Goal: Find specific page/section: Find specific page/section

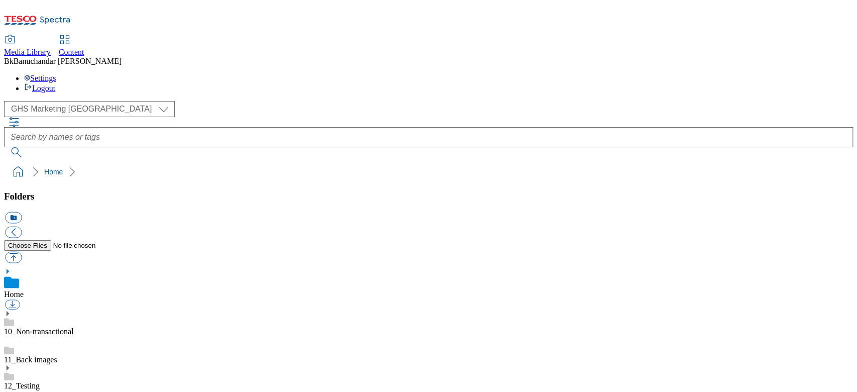
scroll to position [1, 0]
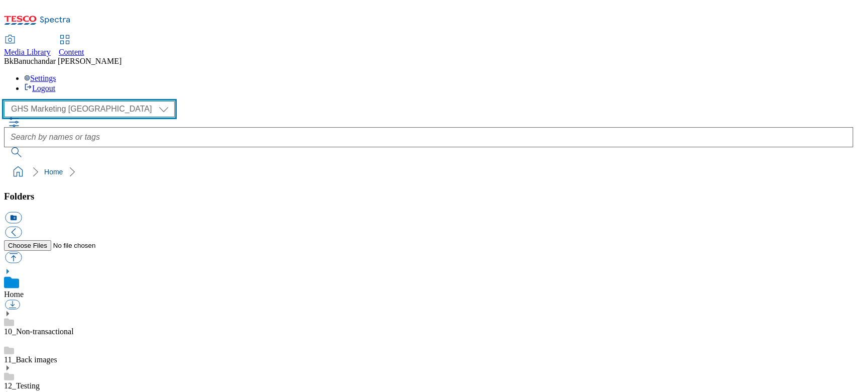
click at [45, 101] on select "GHS Marketing UK iGHS Marketing CE MCA CZ MCA HU MCA SK" at bounding box center [89, 109] width 171 height 16
select select "flare-ighs-ce-mktg"
click at [7, 101] on select "GHS Marketing UK iGHS Marketing CE MCA CZ MCA HU MCA SK" at bounding box center [89, 109] width 171 height 16
